Goal: Task Accomplishment & Management: Use online tool/utility

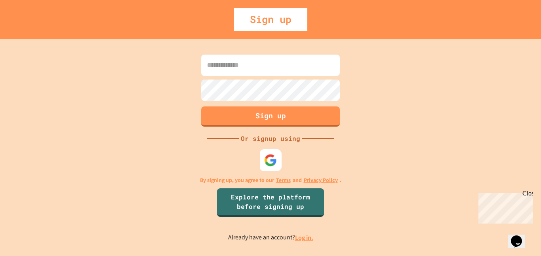
click at [269, 156] on img at bounding box center [270, 160] width 13 height 13
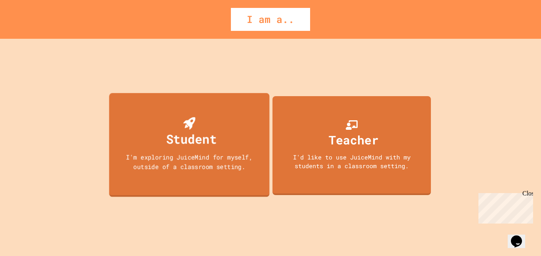
click at [224, 124] on div "Student I'm exploring JuiceMind for myself, outside of a classroom setting." at bounding box center [189, 145] width 160 height 104
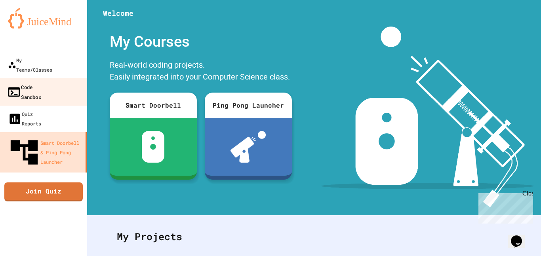
click at [58, 78] on link "Code Sandbox" at bounding box center [44, 92] width 90 height 28
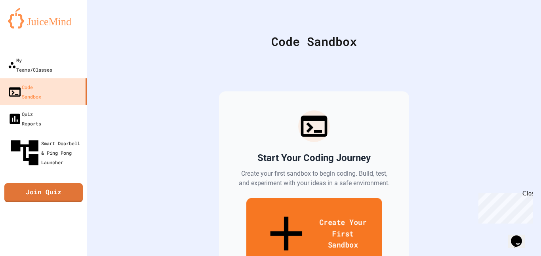
click at [294, 204] on link "Create Your First Sandbox" at bounding box center [314, 235] width 136 height 73
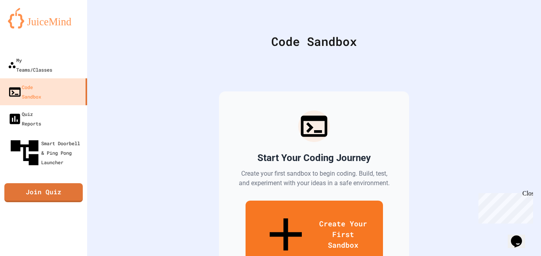
type input "*****"
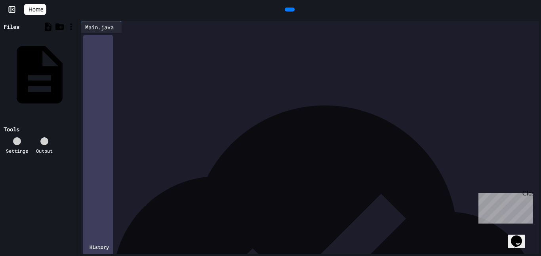
click at [289, 10] on icon at bounding box center [289, 10] width 0 height 0
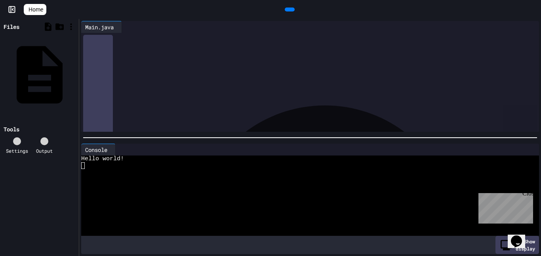
click at [531, 195] on div "Close" at bounding box center [528, 195] width 10 height 10
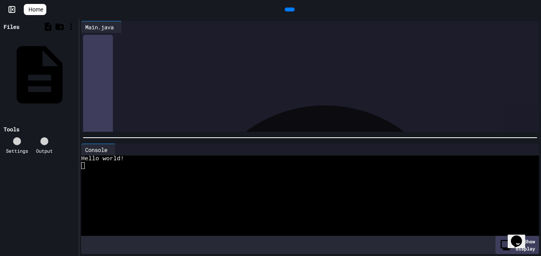
click at [125, 27] on icon at bounding box center [125, 27] width 0 height 0
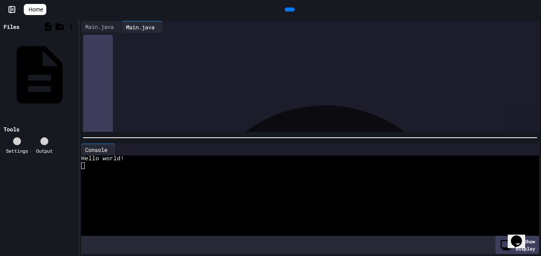
click at [153, 28] on div "Main.java" at bounding box center [140, 27] width 36 height 8
click at [101, 24] on div "Main.java" at bounding box center [99, 27] width 36 height 8
click at [149, 25] on div "Main.java" at bounding box center [140, 27] width 36 height 8
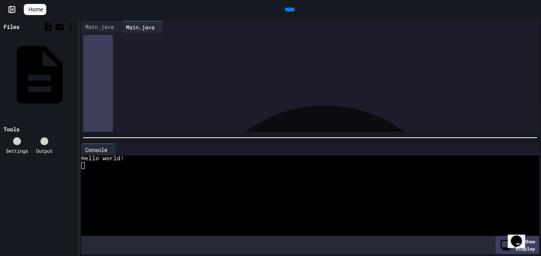
click at [149, 25] on div "Main.java" at bounding box center [140, 27] width 36 height 8
click at [74, 70] on div "Main.java" at bounding box center [74, 74] width 0 height 8
click at [75, 74] on icon at bounding box center [75, 74] width 0 height 0
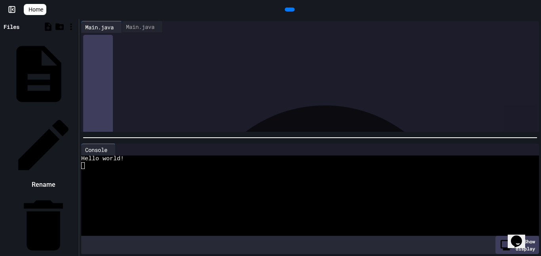
click at [77, 112] on div at bounding box center [39, 112] width 75 height 0
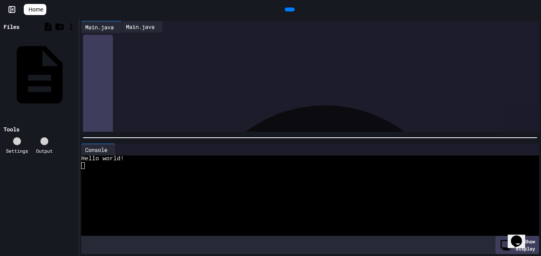
click at [148, 27] on div "Main.java" at bounding box center [140, 27] width 36 height 8
click at [75, 74] on icon at bounding box center [75, 74] width 0 height 0
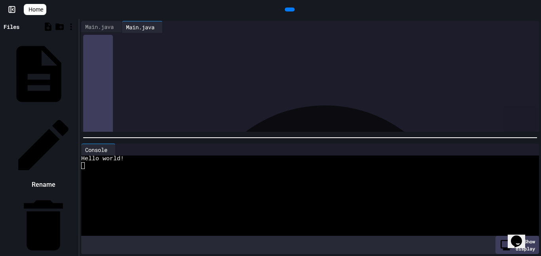
click at [77, 112] on icon at bounding box center [43, 145] width 67 height 67
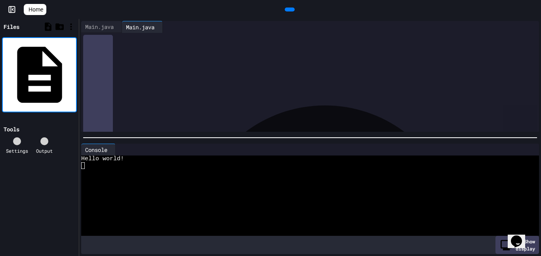
click at [75, 71] on input "*********" at bounding box center [75, 75] width 0 height 8
type input "**********"
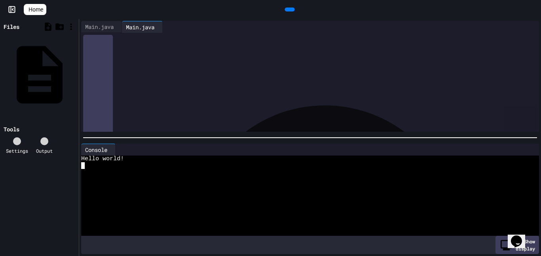
click at [187, 212] on div at bounding box center [305, 213] width 449 height 7
click at [75, 74] on icon at bounding box center [75, 74] width 0 height 0
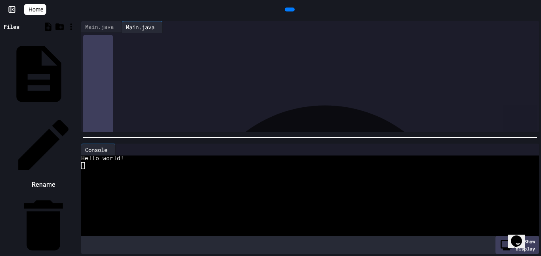
click at [77, 112] on icon at bounding box center [43, 145] width 67 height 67
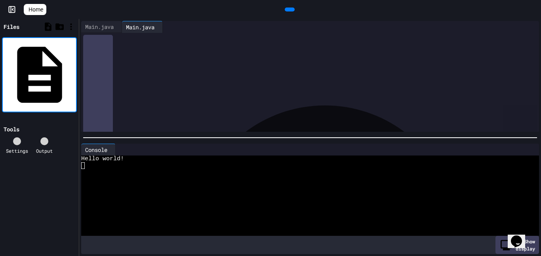
click at [75, 71] on input "*********" at bounding box center [75, 75] width 0 height 8
type input "**********"
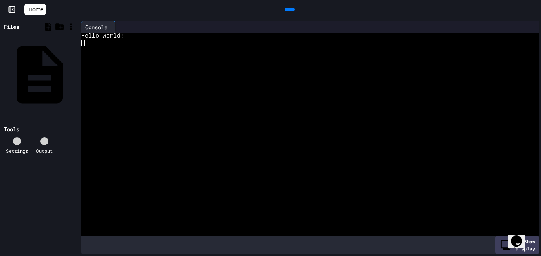
click at [124, 45] on div at bounding box center [305, 43] width 449 height 7
click at [119, 27] on icon at bounding box center [119, 27] width 0 height 0
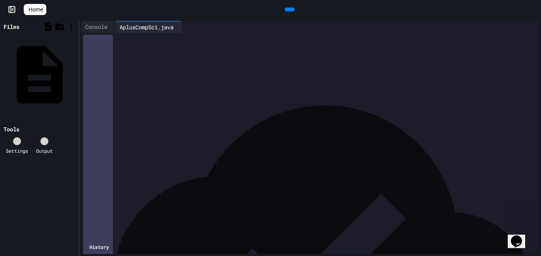
click at [129, 74] on div "**********" at bounding box center [316, 54] width 446 height 42
click at [289, 10] on icon at bounding box center [289, 10] width 0 height 0
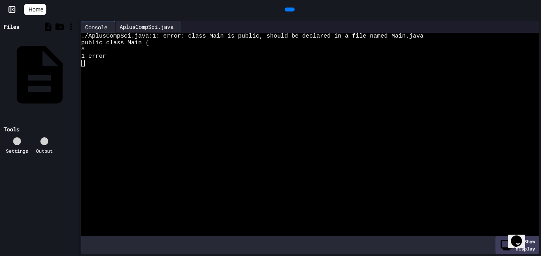
click at [165, 29] on div "AplusCompSci.java" at bounding box center [147, 27] width 62 height 8
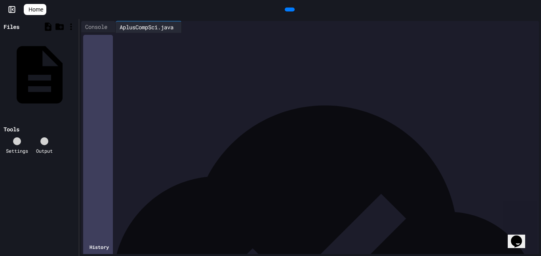
click at [95, 68] on div "*" at bounding box center [317, 70] width 445 height 8
click at [120, 65] on div "*" at bounding box center [317, 62] width 445 height 8
click at [289, 10] on icon at bounding box center [289, 10] width 0 height 0
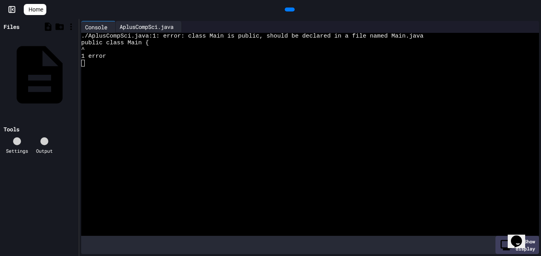
click at [154, 25] on div "AplusCompSci.java" at bounding box center [147, 27] width 62 height 8
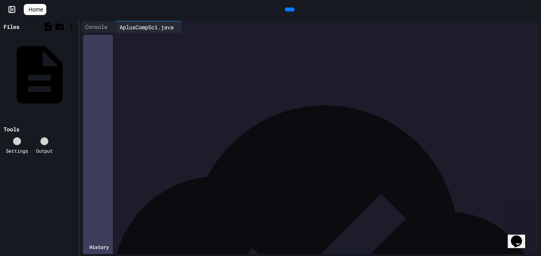
drag, startPoint x: 120, startPoint y: 71, endPoint x: 101, endPoint y: 42, distance: 34.0
click at [101, 42] on div "**********" at bounding box center [317, 113] width 445 height 160
click at [97, 39] on span "******" at bounding box center [103, 38] width 13 height 6
drag, startPoint x: 97, startPoint y: 39, endPoint x: 130, endPoint y: 62, distance: 39.8
click at [130, 62] on div "**********" at bounding box center [317, 113] width 445 height 160
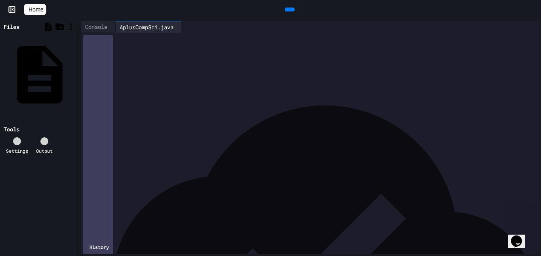
click at [140, 100] on span "**********" at bounding box center [120, 101] width 46 height 6
drag, startPoint x: 120, startPoint y: 74, endPoint x: 97, endPoint y: 40, distance: 41.5
click at [97, 40] on div "**********" at bounding box center [317, 113] width 445 height 160
click at [289, 10] on icon at bounding box center [289, 10] width 0 height 0
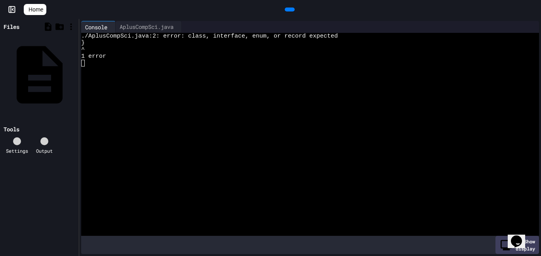
click at [292, 11] on icon at bounding box center [294, 14] width 4 height 6
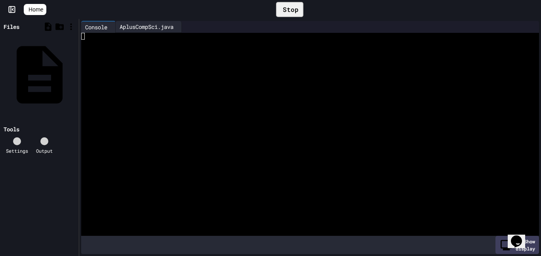
click at [163, 23] on div "AplusCompSci.java" at bounding box center [147, 27] width 62 height 8
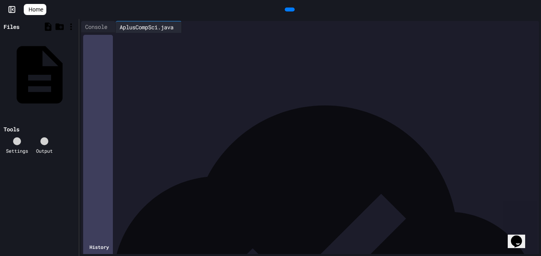
click at [528, 27] on icon at bounding box center [528, 27] width 0 height 0
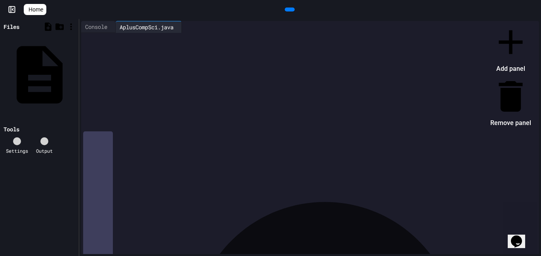
click at [483, 22] on div at bounding box center [507, 22] width 49 height 0
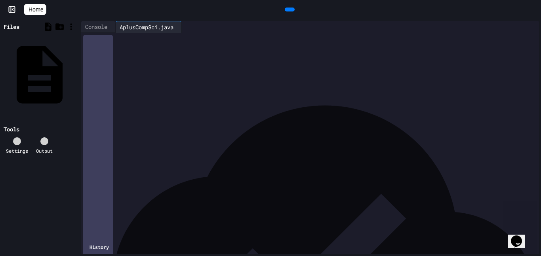
click at [113, 247] on div "History" at bounding box center [98, 247] width 30 height 424
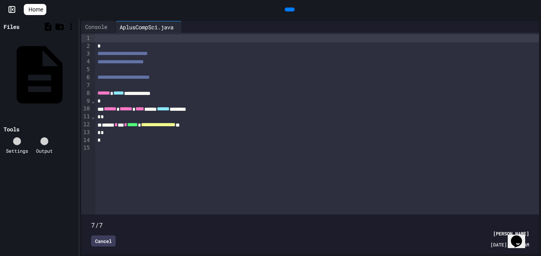
type input "*"
click at [109, 221] on span at bounding box center [310, 221] width 438 height 0
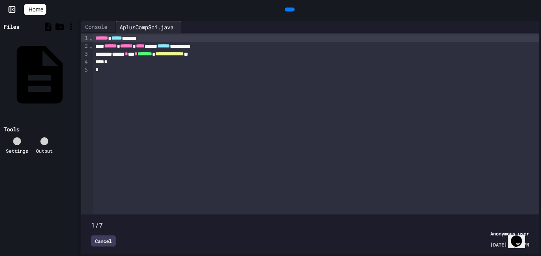
click at [103, 245] on div "Cancel" at bounding box center [103, 241] width 25 height 11
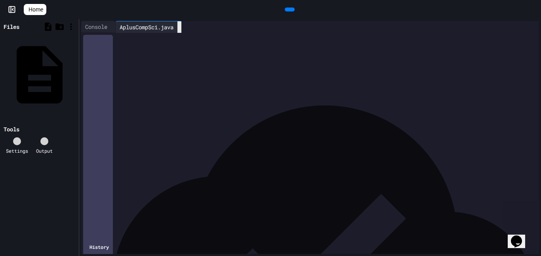
click at [179, 27] on icon at bounding box center [179, 27] width 0 height 0
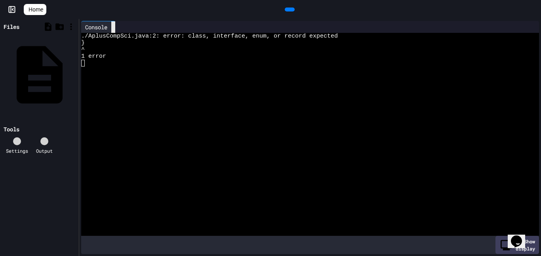
click at [115, 30] on div at bounding box center [113, 26] width 4 height 11
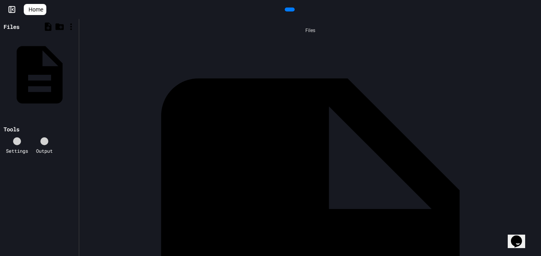
click at [11, 26] on div "Files" at bounding box center [12, 27] width 16 height 8
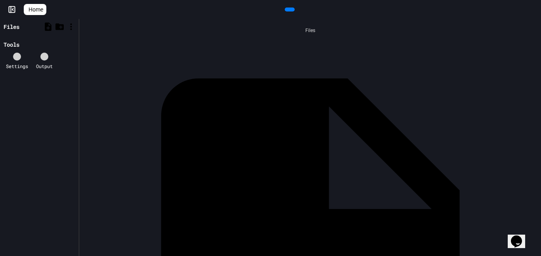
click at [11, 26] on div "Files" at bounding box center [12, 27] width 16 height 8
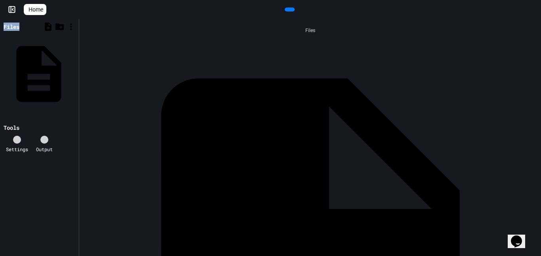
click at [74, 70] on div "AplusCompSci.java" at bounding box center [74, 74] width 0 height 8
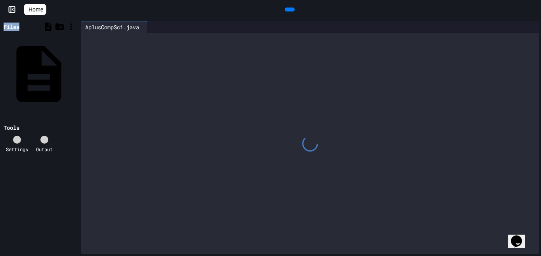
click at [74, 70] on div "AplusCompSci.java" at bounding box center [74, 74] width 0 height 8
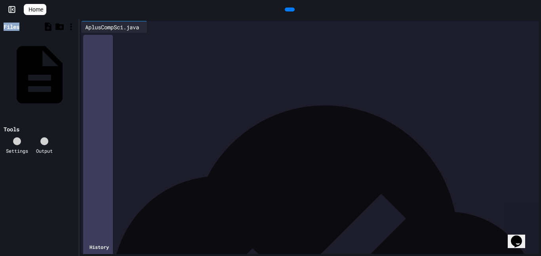
click at [104, 40] on div at bounding box center [317, 38] width 445 height 8
click at [151, 27] on icon at bounding box center [151, 27] width 0 height 0
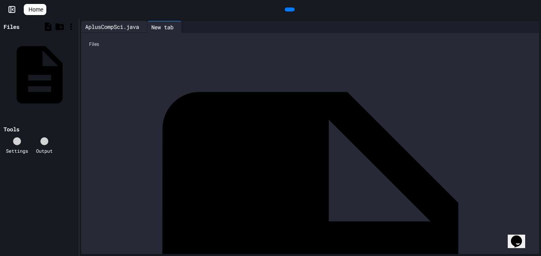
click at [106, 28] on div "AplusCompSci.java" at bounding box center [112, 27] width 62 height 8
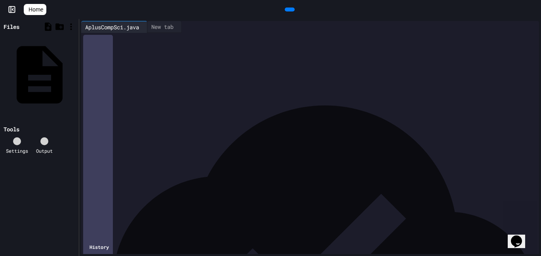
click at [289, 10] on icon at bounding box center [289, 10] width 0 height 0
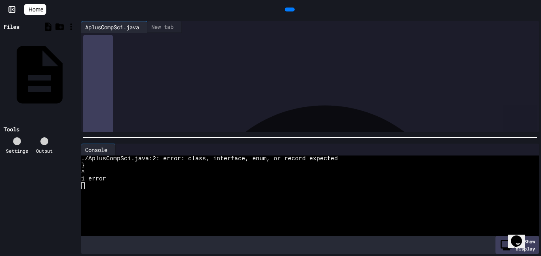
click at [289, 10] on icon at bounding box center [289, 10] width 0 height 0
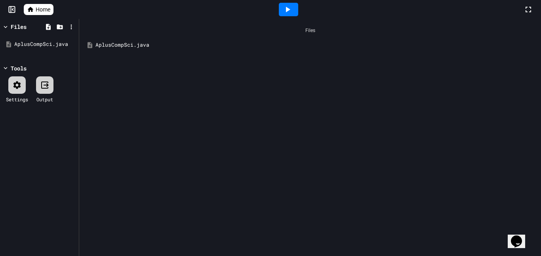
click at [139, 47] on div "AplusCompSci.java" at bounding box center [315, 45] width 441 height 8
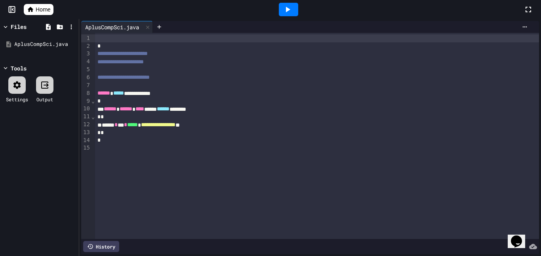
click at [129, 42] on div at bounding box center [317, 38] width 445 height 8
click at [95, 46] on div "*" at bounding box center [317, 46] width 445 height 8
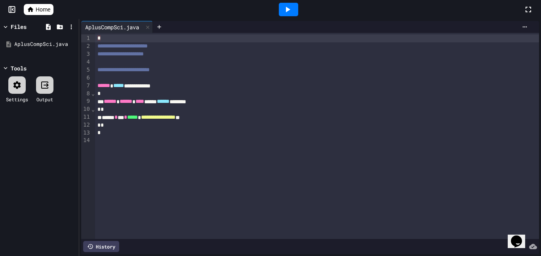
click at [279, 8] on div at bounding box center [288, 9] width 19 height 13
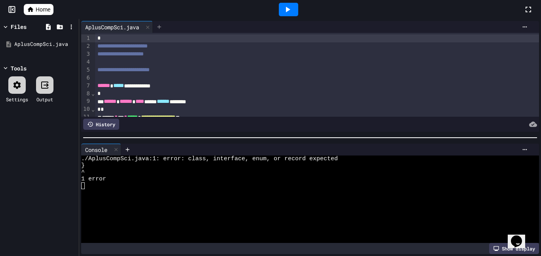
click at [161, 27] on icon at bounding box center [159, 27] width 4 height 4
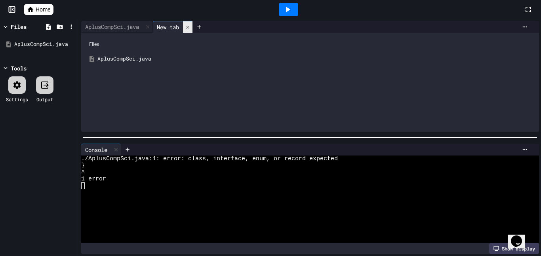
click at [187, 30] on div at bounding box center [188, 26] width 10 height 11
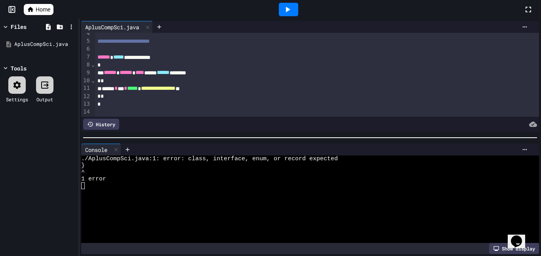
scroll to position [29, 0]
click at [62, 176] on div "Files AplusCompSci.java Tools Settings Output" at bounding box center [39, 137] width 79 height 237
click at [106, 256] on div at bounding box center [270, 257] width 541 height 0
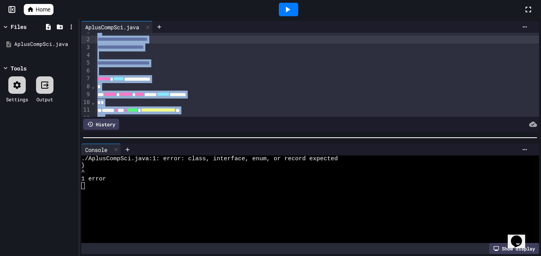
scroll to position [0, 0]
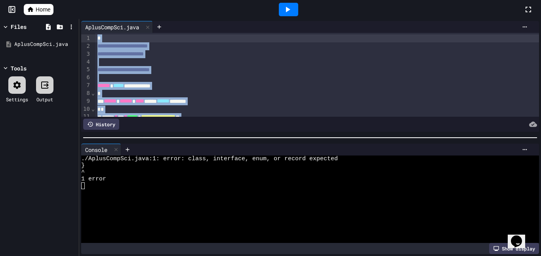
drag, startPoint x: 106, startPoint y: 103, endPoint x: 97, endPoint y: 33, distance: 70.3
click at [97, 33] on div "**********" at bounding box center [317, 89] width 445 height 113
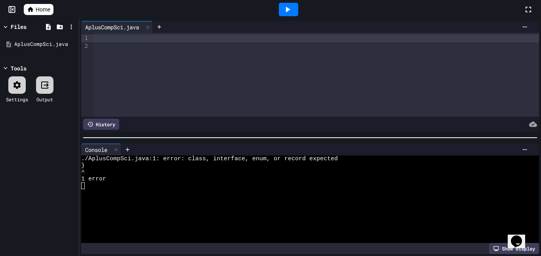
scroll to position [21, 0]
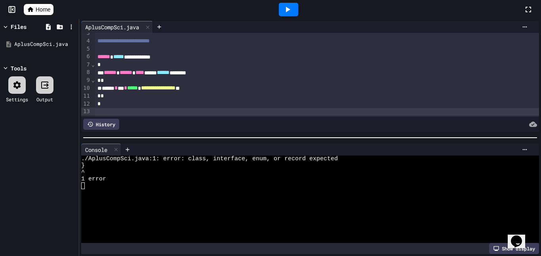
click at [290, 13] on icon at bounding box center [288, 10] width 10 height 10
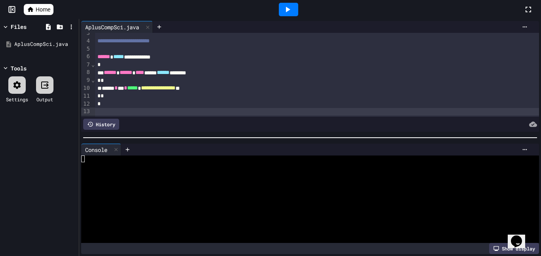
click at [290, 12] on icon at bounding box center [288, 10] width 10 height 10
click at [286, 11] on icon at bounding box center [288, 10] width 4 height 6
click at [291, 7] on icon at bounding box center [288, 10] width 10 height 10
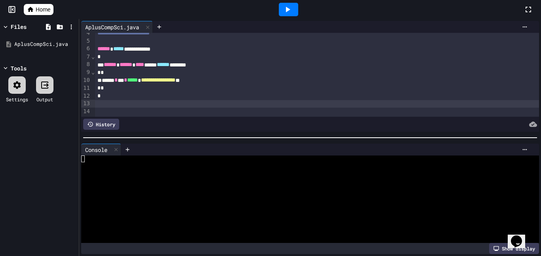
scroll to position [0, 0]
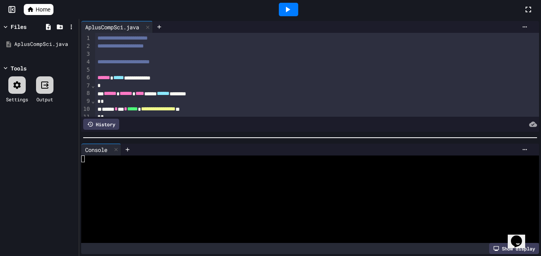
click at [290, 8] on icon at bounding box center [288, 10] width 10 height 10
click at [285, 11] on icon at bounding box center [288, 10] width 10 height 10
click at [283, 8] on icon at bounding box center [288, 10] width 10 height 10
click at [292, 4] on div at bounding box center [288, 9] width 19 height 13
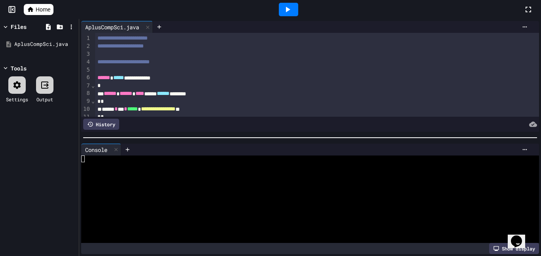
click at [294, 4] on div at bounding box center [288, 9] width 19 height 13
click at [283, 13] on icon at bounding box center [288, 10] width 10 height 10
click at [47, 28] on icon at bounding box center [48, 27] width 5 height 6
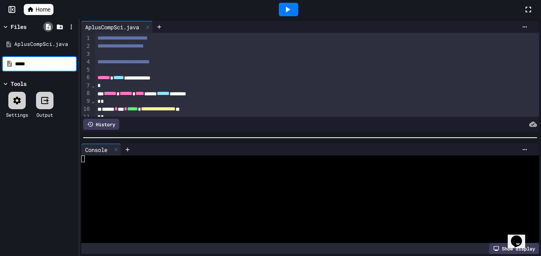
type input "*****"
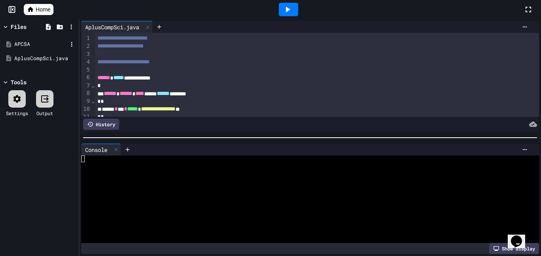
click at [32, 46] on div "APCSA" at bounding box center [40, 44] width 53 height 8
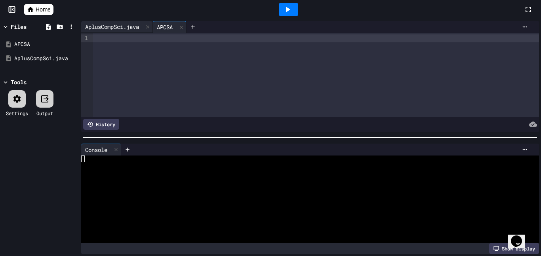
click at [120, 26] on div "AplusCompSci.java" at bounding box center [112, 27] width 62 height 8
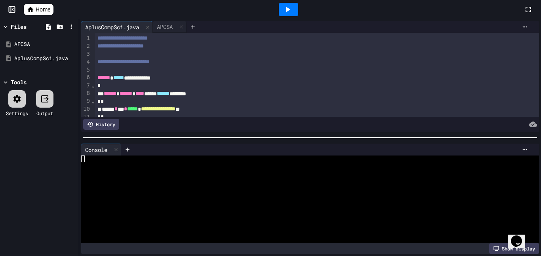
scroll to position [29, 0]
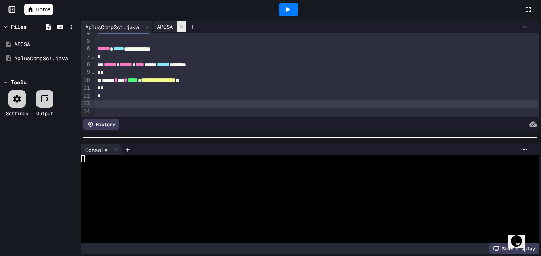
click at [185, 30] on div at bounding box center [182, 26] width 10 height 11
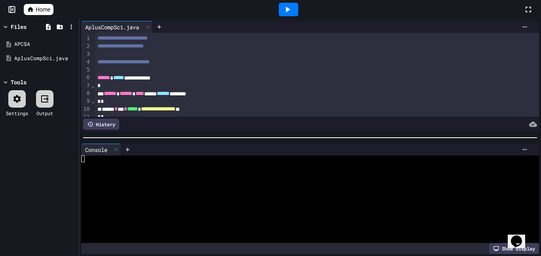
click at [290, 10] on icon at bounding box center [288, 10] width 10 height 10
click at [292, 14] on icon at bounding box center [288, 10] width 10 height 10
click at [292, 15] on div at bounding box center [288, 9] width 19 height 13
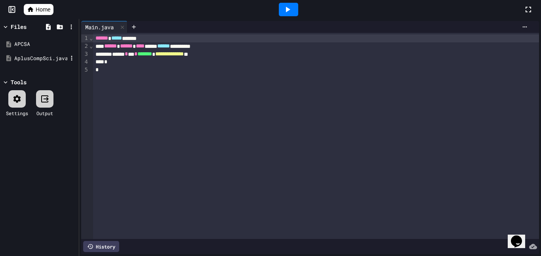
click at [31, 55] on div "AplusCompSci.java" at bounding box center [40, 59] width 53 height 8
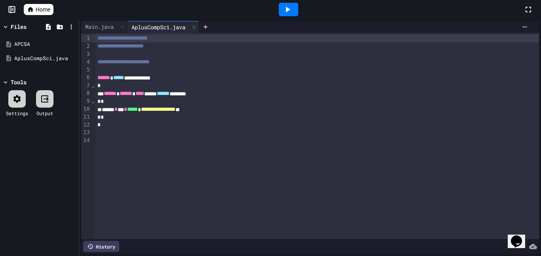
click at [284, 15] on div at bounding box center [288, 9] width 19 height 13
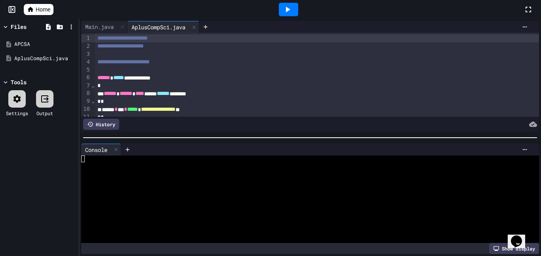
click at [277, 13] on div at bounding box center [288, 9] width 27 height 21
click at [283, 13] on icon at bounding box center [288, 10] width 10 height 10
click at [288, 10] on icon at bounding box center [288, 10] width 4 height 6
click at [290, 3] on div at bounding box center [288, 9] width 19 height 13
click at [17, 99] on icon at bounding box center [17, 99] width 10 height 10
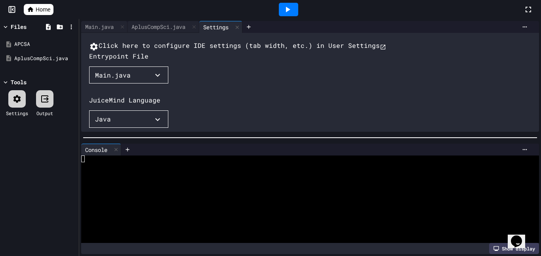
click at [155, 84] on button "Main.java" at bounding box center [128, 75] width 79 height 17
click at [122, 111] on li "AplusCompSci.java" at bounding box center [130, 104] width 67 height 13
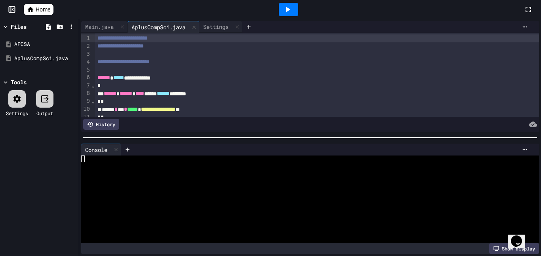
click at [292, 9] on icon at bounding box center [288, 10] width 10 height 10
click at [19, 103] on icon at bounding box center [17, 99] width 10 height 10
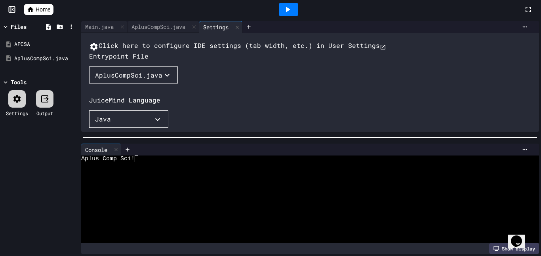
click at [149, 80] on div "AplusCompSci.java" at bounding box center [128, 76] width 67 height 10
click at [164, 84] on div at bounding box center [126, 84] width 75 height 0
click at [47, 60] on div "AplusCompSci.java" at bounding box center [40, 59] width 53 height 8
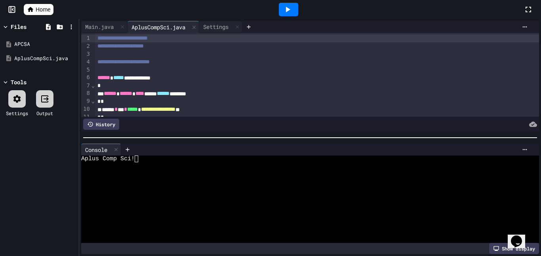
click at [280, 10] on div at bounding box center [288, 9] width 19 height 13
click at [280, 38] on div "**********" at bounding box center [317, 38] width 445 height 8
click at [326, 10] on div at bounding box center [288, 9] width 470 height 21
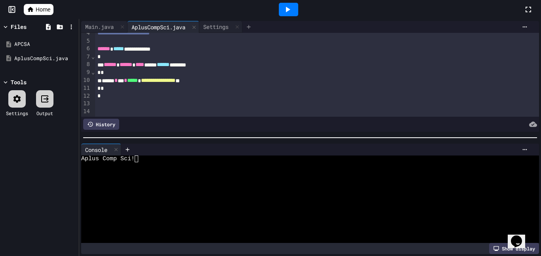
click at [252, 29] on icon at bounding box center [249, 27] width 6 height 6
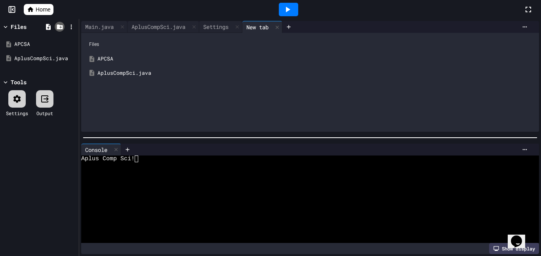
click at [64, 26] on div at bounding box center [60, 27] width 10 height 10
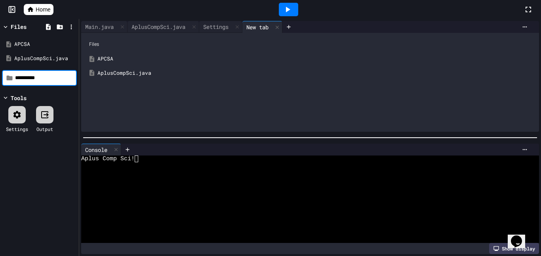
type input "**********"
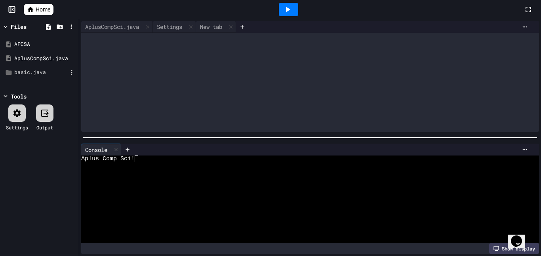
click at [22, 76] on div "basic.java" at bounding box center [39, 72] width 75 height 14
click at [103, 48] on div at bounding box center [310, 82] width 458 height 99
click at [94, 52] on div at bounding box center [310, 82] width 458 height 99
click at [47, 70] on div "basic.java" at bounding box center [40, 73] width 53 height 8
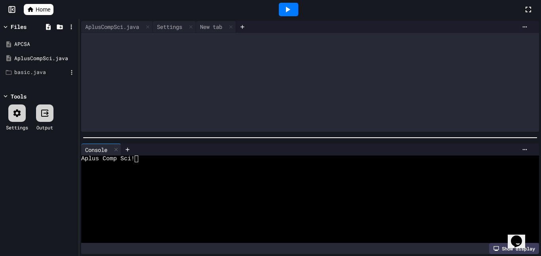
click at [48, 70] on div "basic.java" at bounding box center [40, 73] width 53 height 8
click at [82, 60] on div at bounding box center [310, 82] width 458 height 99
click at [160, 23] on div "Settings" at bounding box center [169, 27] width 33 height 8
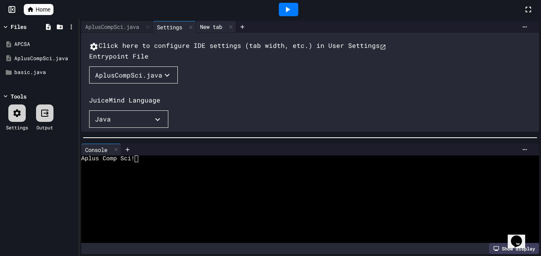
click at [209, 23] on div "New tab" at bounding box center [211, 27] width 30 height 8
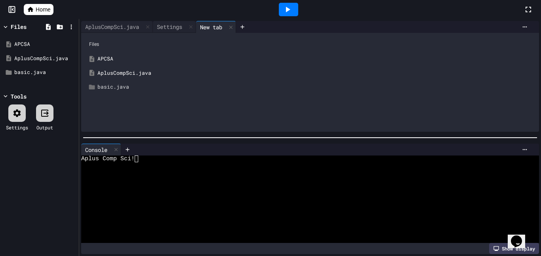
click at [127, 86] on div "basic.java" at bounding box center [315, 87] width 437 height 8
click at [128, 85] on div "basic.java" at bounding box center [315, 87] width 437 height 8
click at [132, 85] on div "basic.java" at bounding box center [315, 87] width 437 height 8
click at [40, 70] on div "basic.java" at bounding box center [40, 73] width 53 height 8
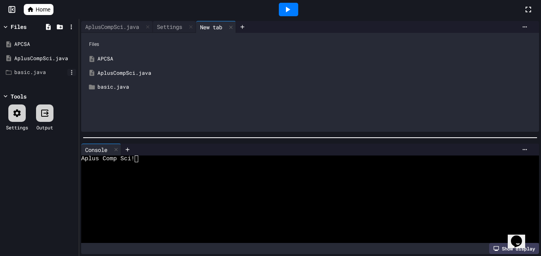
click at [71, 72] on icon at bounding box center [71, 72] width 7 height 7
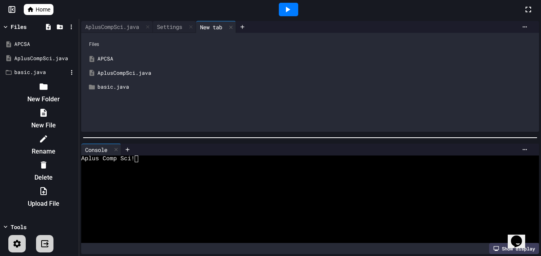
click at [77, 159] on li "Delete" at bounding box center [43, 171] width 67 height 25
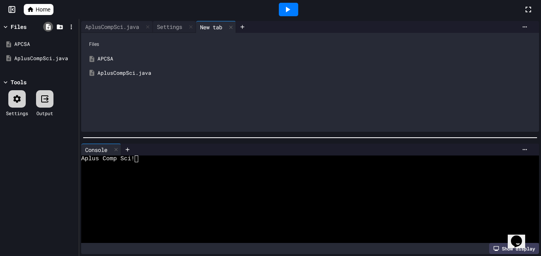
click at [49, 27] on icon at bounding box center [48, 27] width 5 height 6
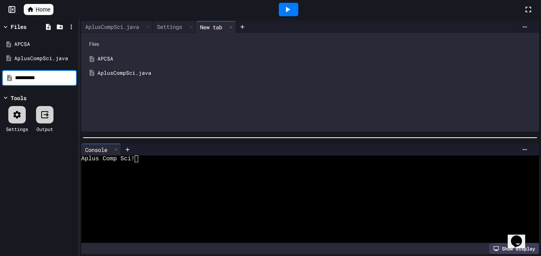
type input "**********"
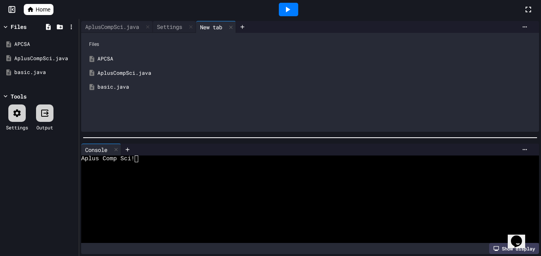
click at [116, 87] on div "basic.java" at bounding box center [315, 87] width 437 height 8
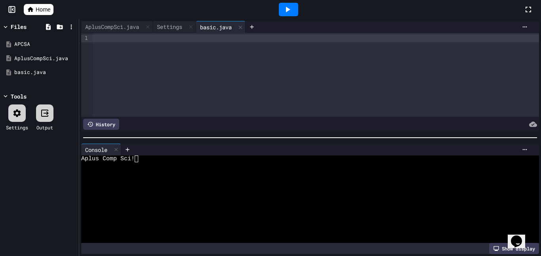
click at [117, 44] on div at bounding box center [316, 75] width 446 height 84
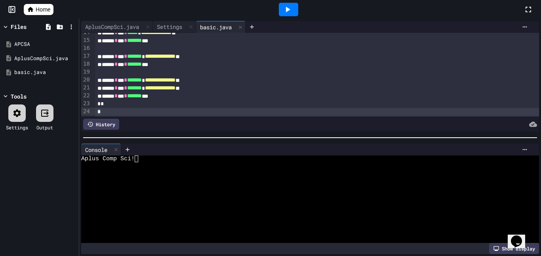
click at [281, 9] on div at bounding box center [288, 9] width 19 height 13
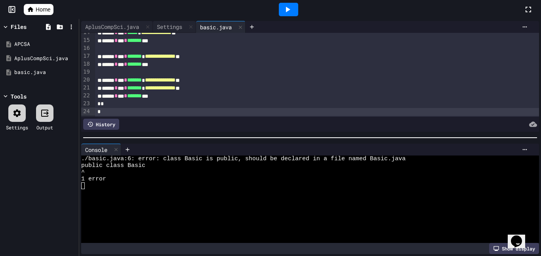
click at [17, 114] on icon at bounding box center [17, 114] width 10 height 10
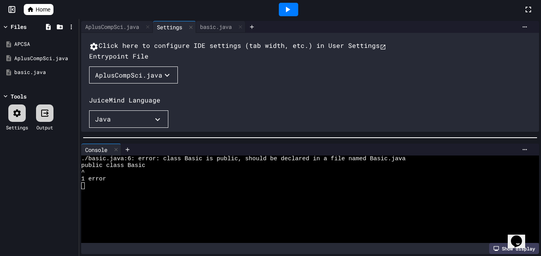
click at [144, 80] on div "AplusCompSci.java" at bounding box center [128, 76] width 67 height 10
click at [130, 124] on li "basic.java" at bounding box center [130, 117] width 67 height 13
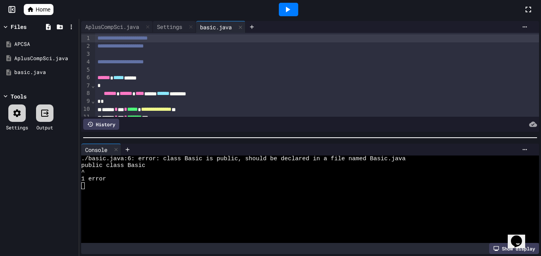
click at [285, 12] on icon at bounding box center [288, 10] width 10 height 10
click at [129, 27] on div "AplusCompSci.java" at bounding box center [112, 27] width 62 height 8
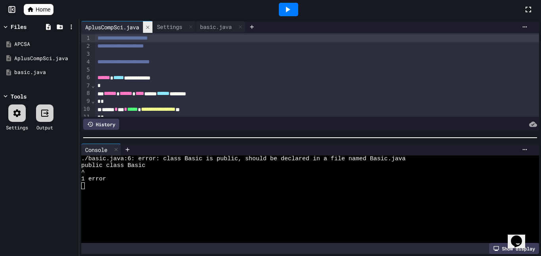
click at [149, 28] on icon at bounding box center [148, 28] width 6 height 6
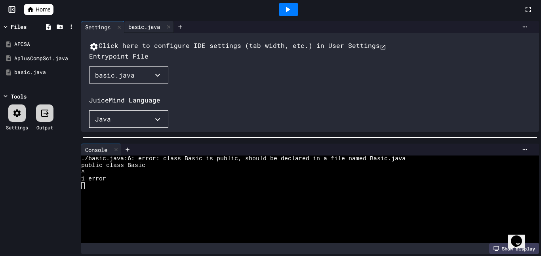
click at [143, 25] on div "basic.java" at bounding box center [144, 27] width 40 height 8
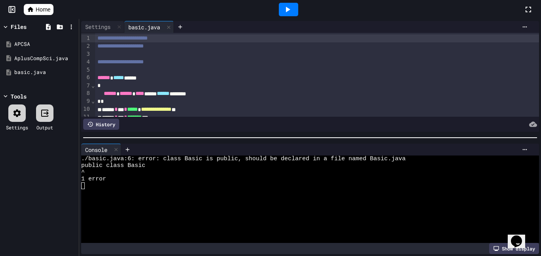
click at [279, 7] on div at bounding box center [288, 9] width 19 height 13
click at [22, 119] on div at bounding box center [16, 113] width 17 height 17
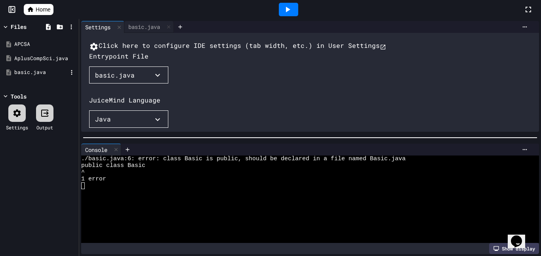
click at [17, 76] on div "basic.java" at bounding box center [40, 73] width 53 height 8
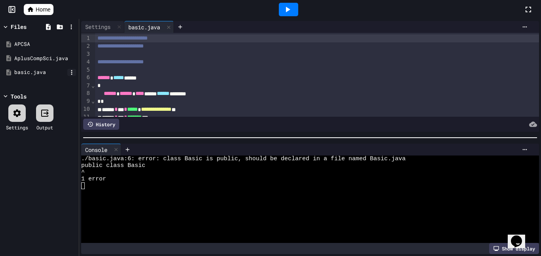
click at [74, 72] on icon at bounding box center [71, 72] width 7 height 7
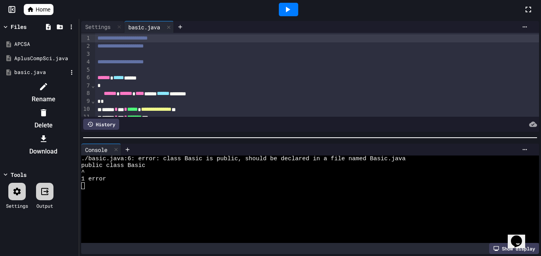
click at [77, 83] on div at bounding box center [43, 86] width 67 height 13
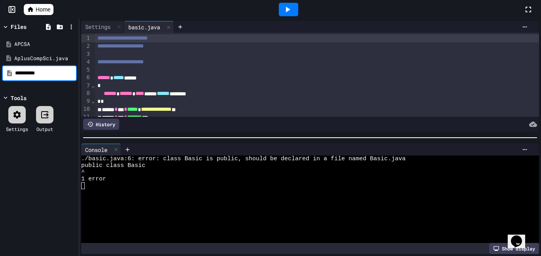
click at [19, 73] on input "**********" at bounding box center [45, 73] width 60 height 8
type input "**********"
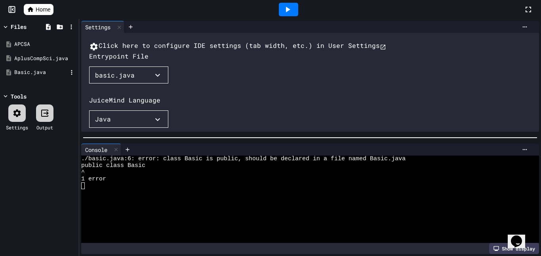
click at [18, 75] on div "Basic.java" at bounding box center [40, 73] width 53 height 8
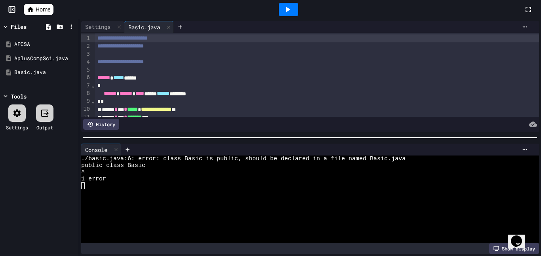
click at [296, 10] on div at bounding box center [288, 9] width 19 height 13
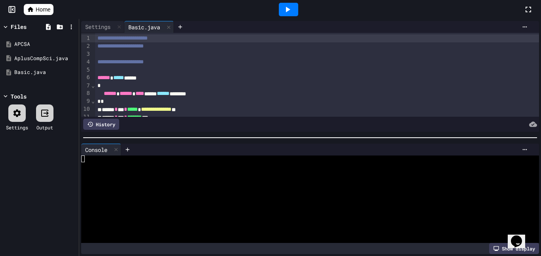
click at [10, 111] on div at bounding box center [16, 113] width 17 height 17
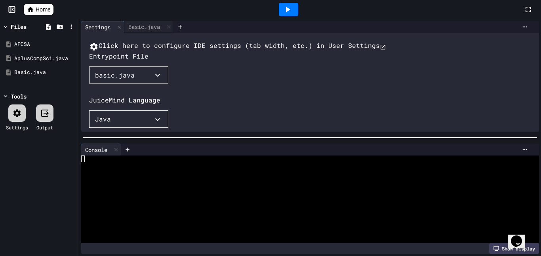
click at [132, 84] on button "basic.java" at bounding box center [128, 75] width 79 height 17
click at [130, 124] on li "Basic.java" at bounding box center [130, 117] width 67 height 13
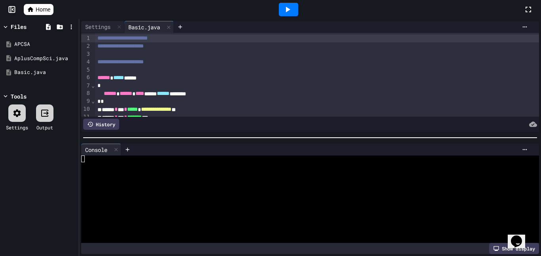
click at [286, 14] on div at bounding box center [288, 9] width 19 height 13
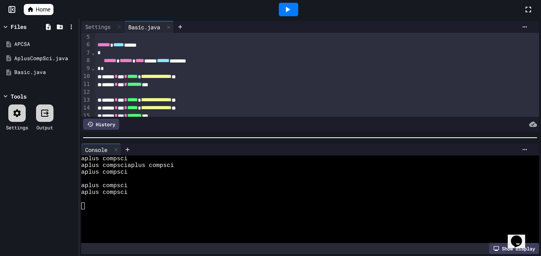
scroll to position [37, 0]
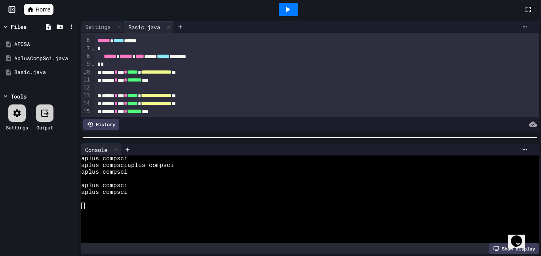
click at [223, 72] on div "**********" at bounding box center [317, 73] width 445 height 8
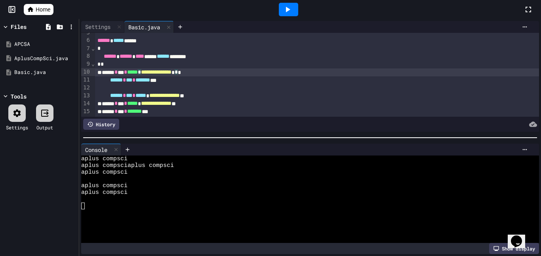
click at [172, 73] on span "**********" at bounding box center [156, 72] width 31 height 6
click at [293, 3] on div at bounding box center [288, 9] width 19 height 13
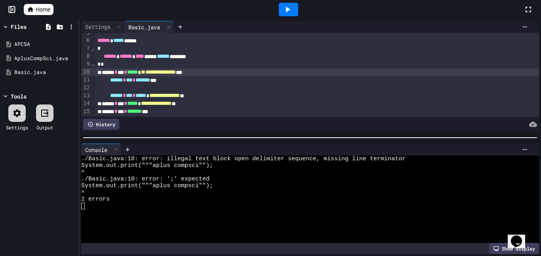
click at [145, 69] on span "**" at bounding box center [143, 72] width 4 height 6
click at [226, 72] on div "**********" at bounding box center [317, 73] width 445 height 8
click at [284, 10] on icon at bounding box center [288, 10] width 10 height 10
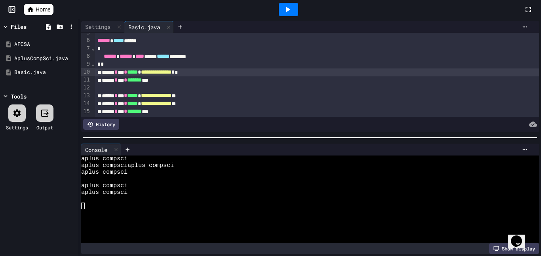
click at [172, 96] on span "**********" at bounding box center [156, 96] width 31 height 6
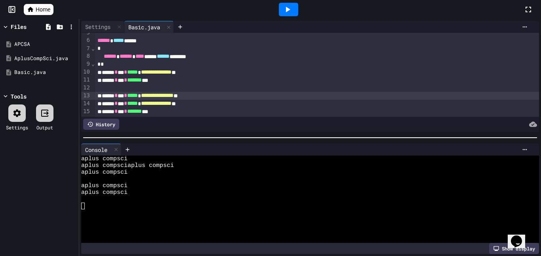
click at [174, 97] on span "**********" at bounding box center [157, 96] width 32 height 6
click at [288, 2] on div at bounding box center [288, 9] width 27 height 21
click at [289, 5] on icon at bounding box center [288, 10] width 10 height 10
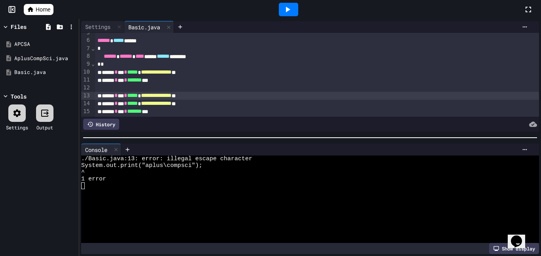
click at [172, 95] on span "**********" at bounding box center [156, 96] width 31 height 6
click at [283, 7] on icon at bounding box center [288, 10] width 10 height 10
